Goal: Navigation & Orientation: Understand site structure

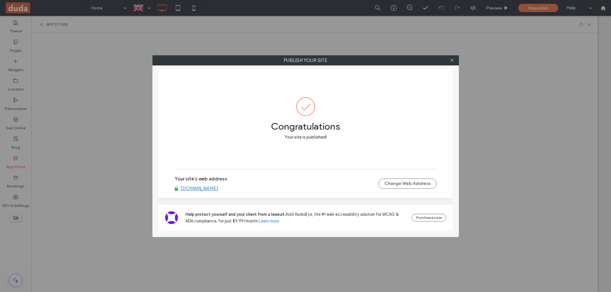
click at [453, 58] on icon at bounding box center [452, 60] width 5 height 5
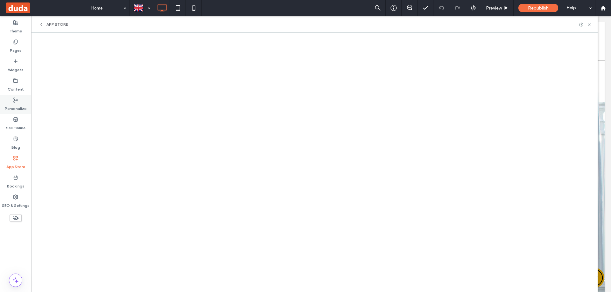
click at [17, 105] on label "Personalize" at bounding box center [16, 107] width 22 height 9
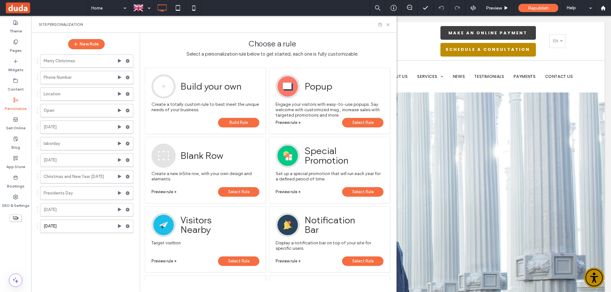
click at [217, 25] on div "Site Personalization" at bounding box center [214, 24] width 350 height 5
click at [14, 201] on label "SEO & Settings" at bounding box center [16, 204] width 28 height 9
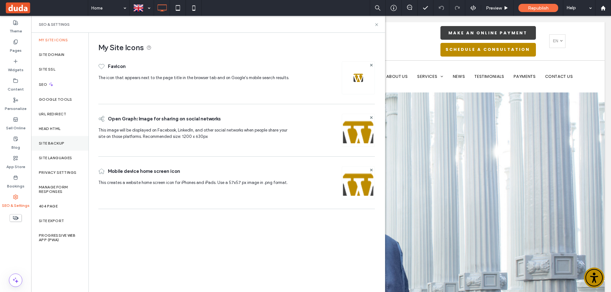
click at [54, 148] on div "Site Backup" at bounding box center [59, 143] width 57 height 15
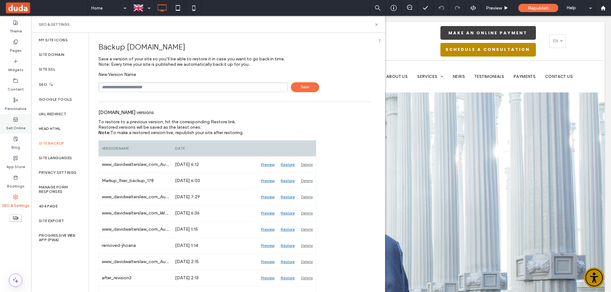
click at [18, 125] on label "Sell Online" at bounding box center [15, 126] width 19 height 9
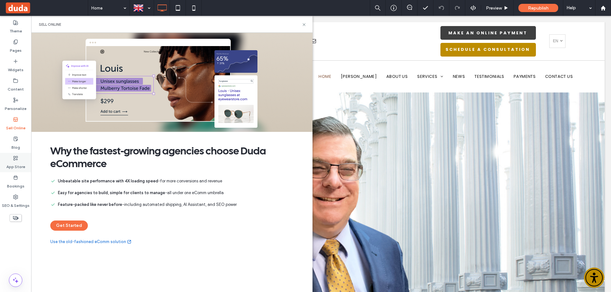
click at [15, 161] on icon at bounding box center [15, 158] width 5 height 5
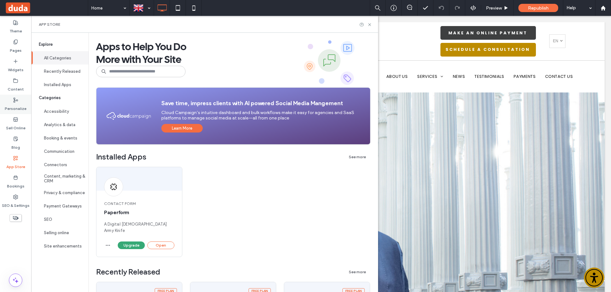
click at [16, 105] on label "Personalize" at bounding box center [16, 107] width 22 height 9
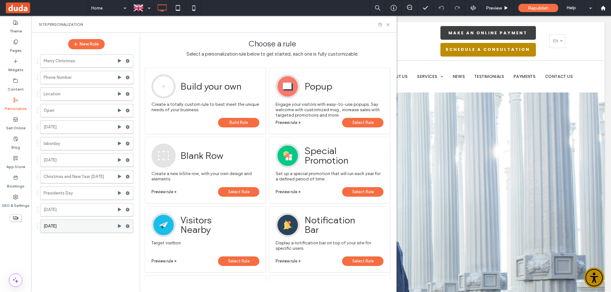
click at [91, 224] on label "[DATE]" at bounding box center [81, 226] width 74 height 13
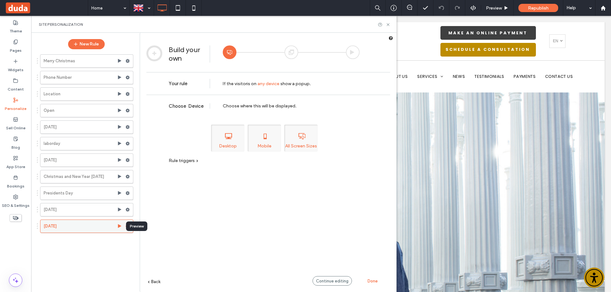
click at [120, 225] on icon at bounding box center [119, 226] width 5 height 5
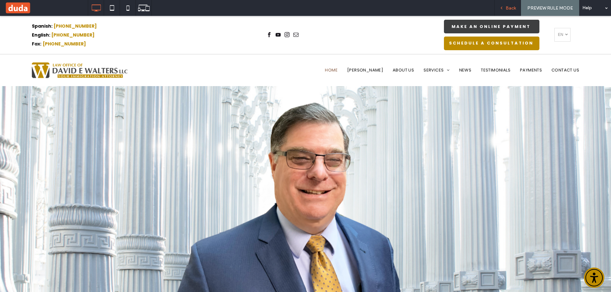
click at [508, 7] on span "Back" at bounding box center [511, 7] width 10 height 5
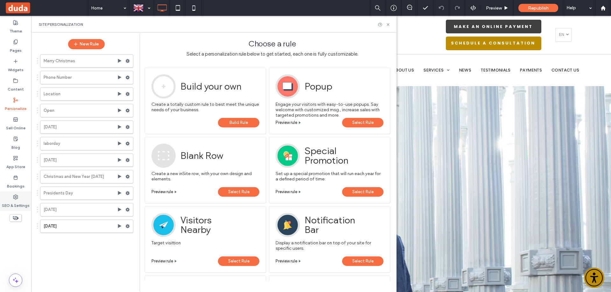
click at [17, 204] on label "SEO & Settings" at bounding box center [16, 204] width 28 height 9
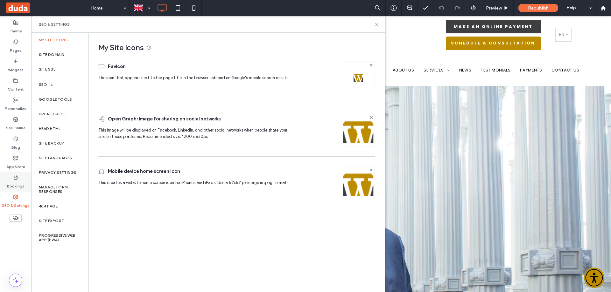
click at [15, 181] on label "Bookings" at bounding box center [16, 184] width 18 height 9
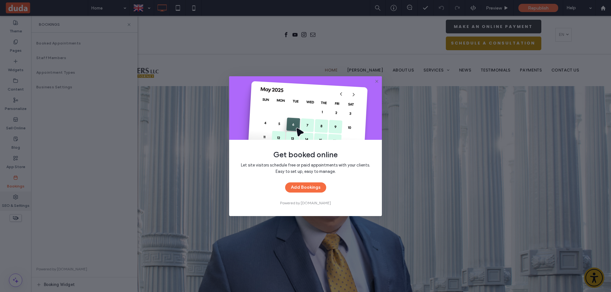
click at [12, 208] on div "Get booked online Let site visitors schedule free or paid appointments with you…" at bounding box center [305, 146] width 611 height 292
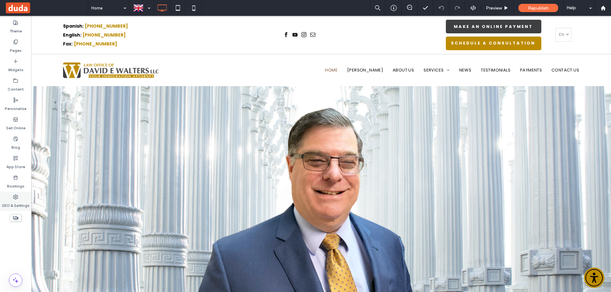
click at [16, 196] on icon at bounding box center [15, 197] width 5 height 5
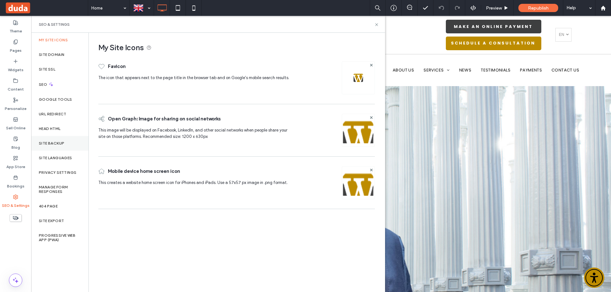
click at [53, 141] on label "Site Backup" at bounding box center [51, 143] width 25 height 4
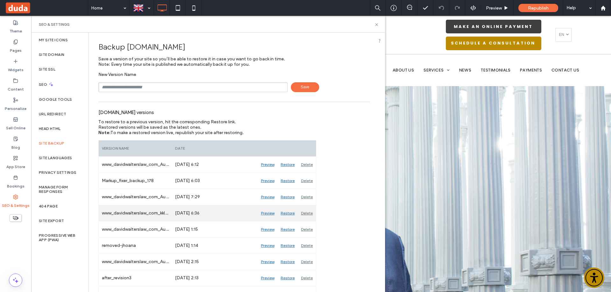
click at [267, 214] on div "Preview" at bounding box center [268, 214] width 20 height 16
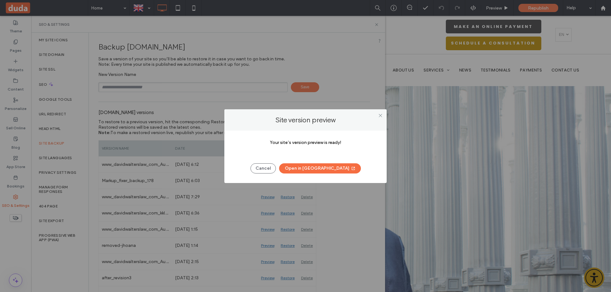
click at [317, 171] on button "Open in [GEOGRAPHIC_DATA]" at bounding box center [320, 169] width 82 height 10
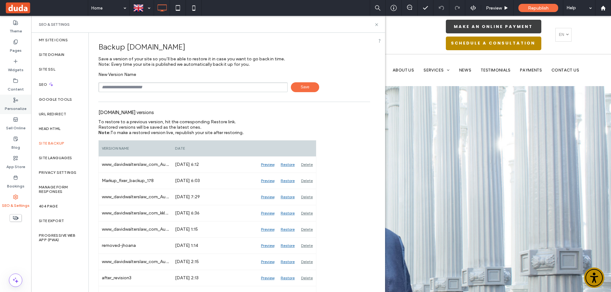
click at [12, 98] on div "Personalize" at bounding box center [15, 104] width 31 height 19
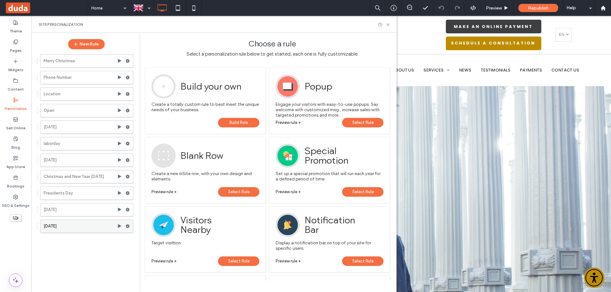
click at [127, 227] on use at bounding box center [128, 227] width 4 height 4
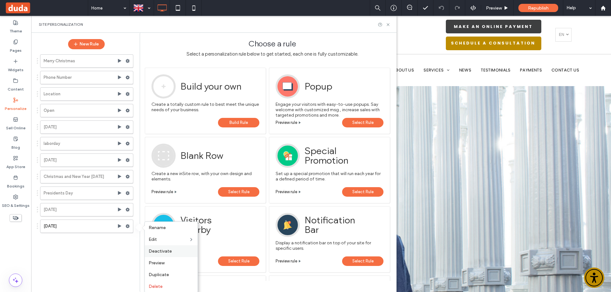
click at [159, 250] on span "Deactivate" at bounding box center [160, 251] width 23 height 5
click at [128, 78] on use at bounding box center [128, 78] width 4 height 4
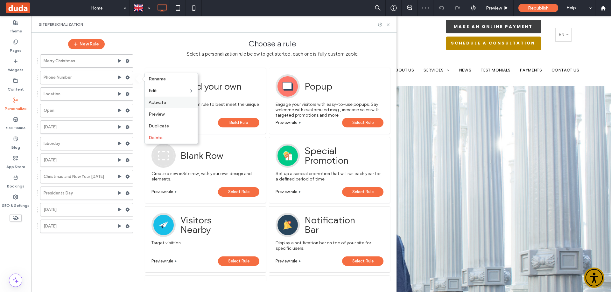
click at [158, 105] on span "Activate" at bounding box center [158, 102] width 18 height 5
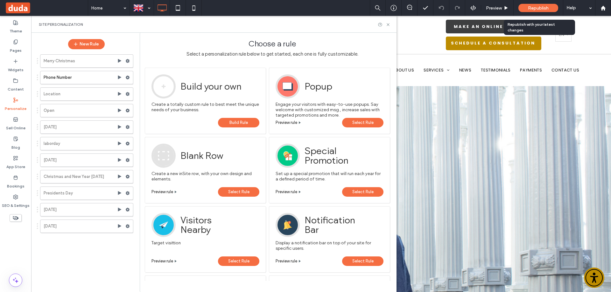
click at [531, 7] on span "Republish" at bounding box center [538, 7] width 21 height 5
